Goal: Find specific page/section

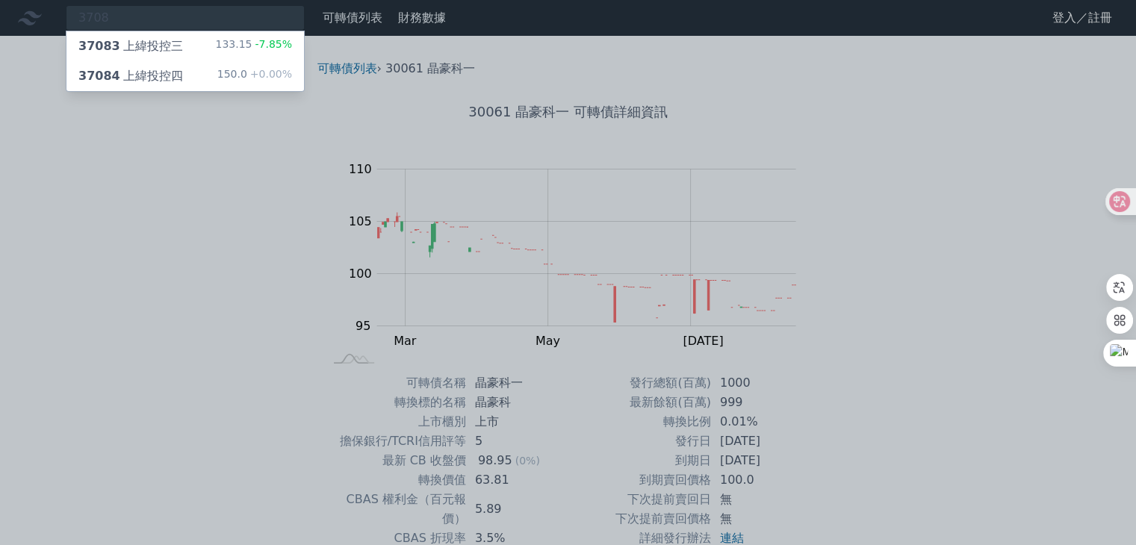
type input "3708"
click at [175, 71] on div "37084 上緯投控四" at bounding box center [130, 76] width 105 height 18
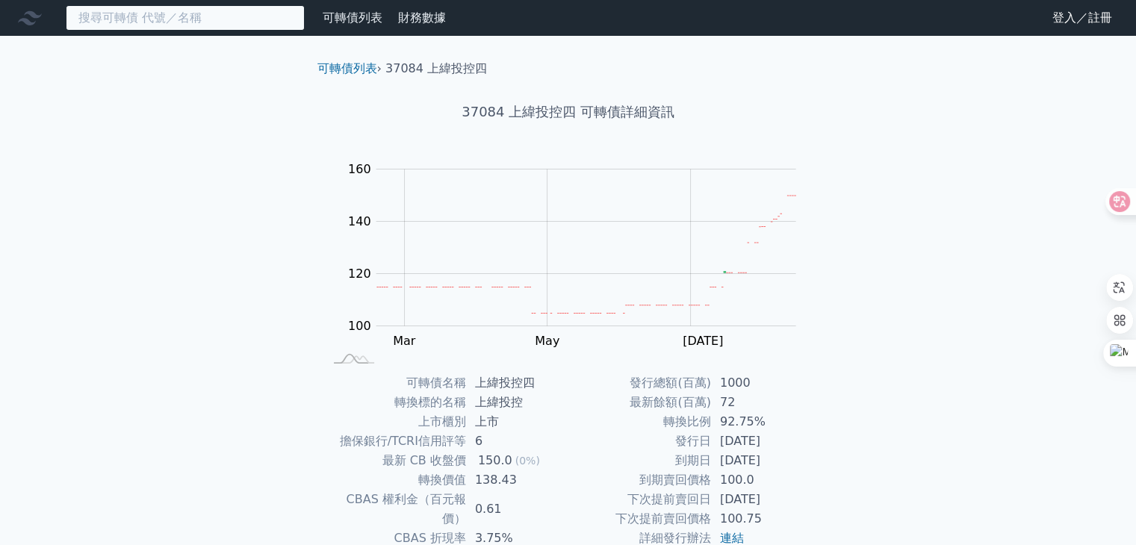
click at [236, 13] on input at bounding box center [185, 17] width 239 height 25
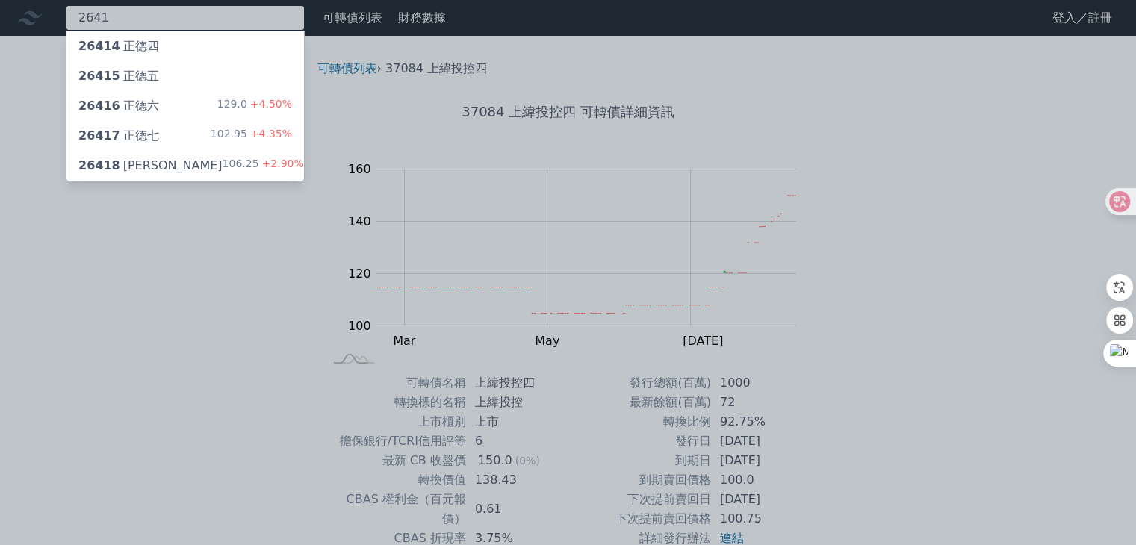
type input "2641"
click at [164, 158] on div "26418 正德八 106.25 +2.90%" at bounding box center [184, 166] width 237 height 30
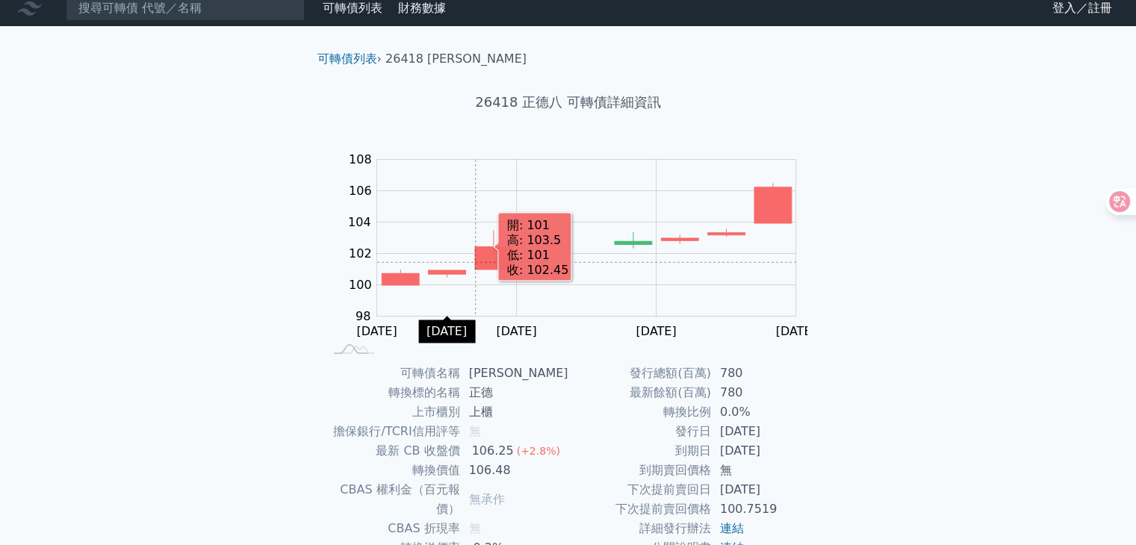
scroll to position [146, 0]
